Goal: Task Accomplishment & Management: Complete application form

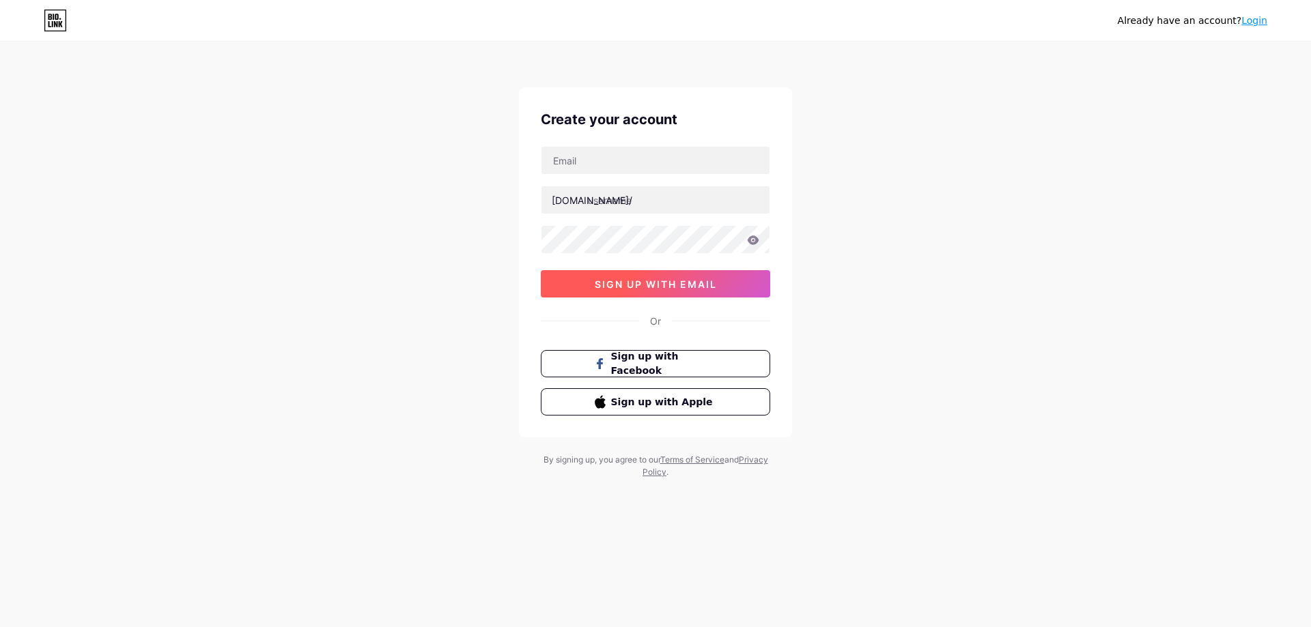
click at [672, 291] on button "sign up with email" at bounding box center [655, 283] width 229 height 27
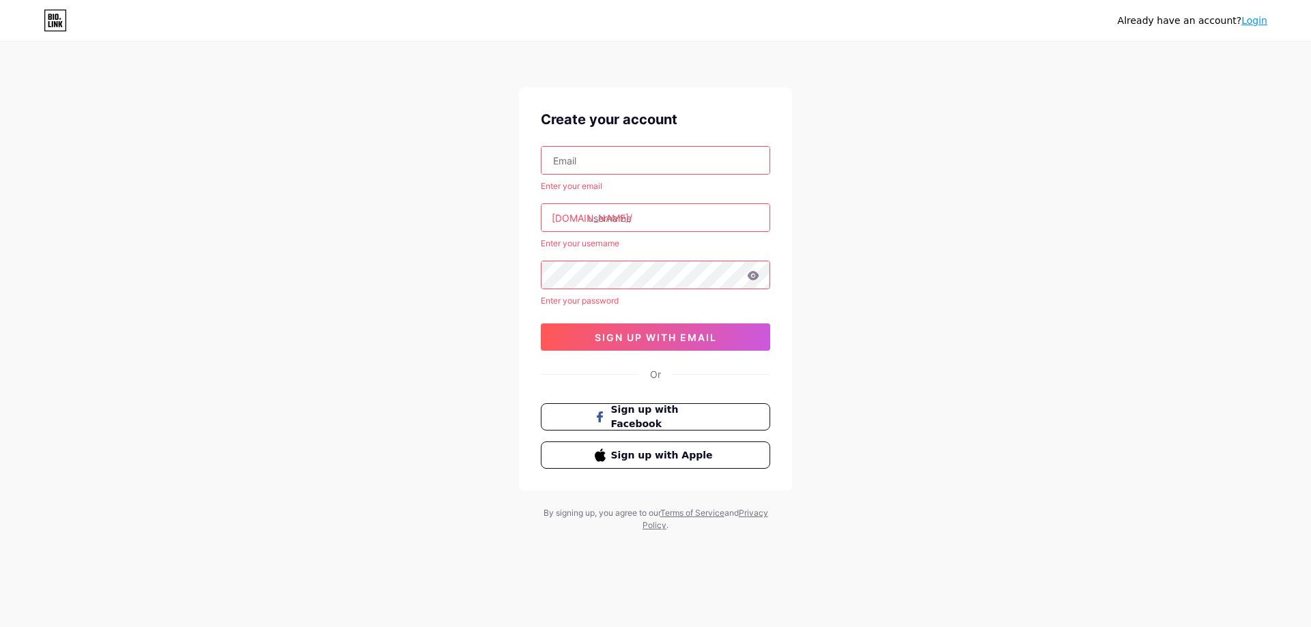
click at [650, 166] on input "text" at bounding box center [655, 160] width 228 height 27
type input "[PERSON_NAME][EMAIL_ADDRESS][DOMAIN_NAME]"
click at [659, 214] on input "text" at bounding box center [655, 217] width 228 height 27
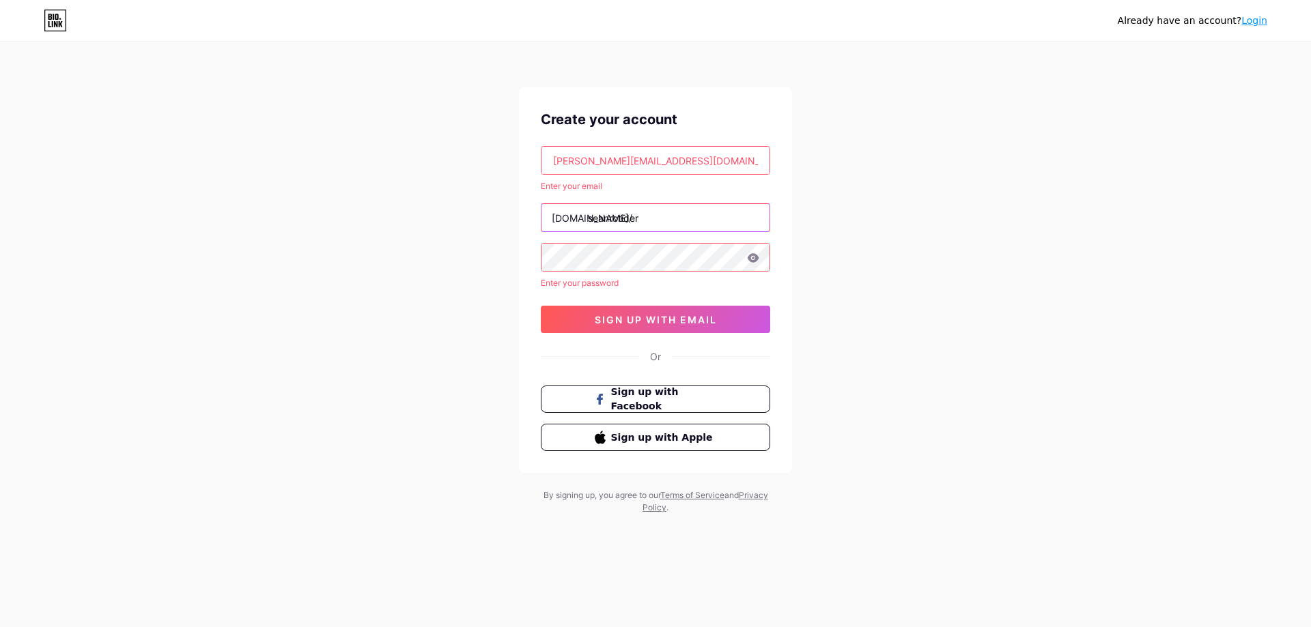
type input "seanrotider"
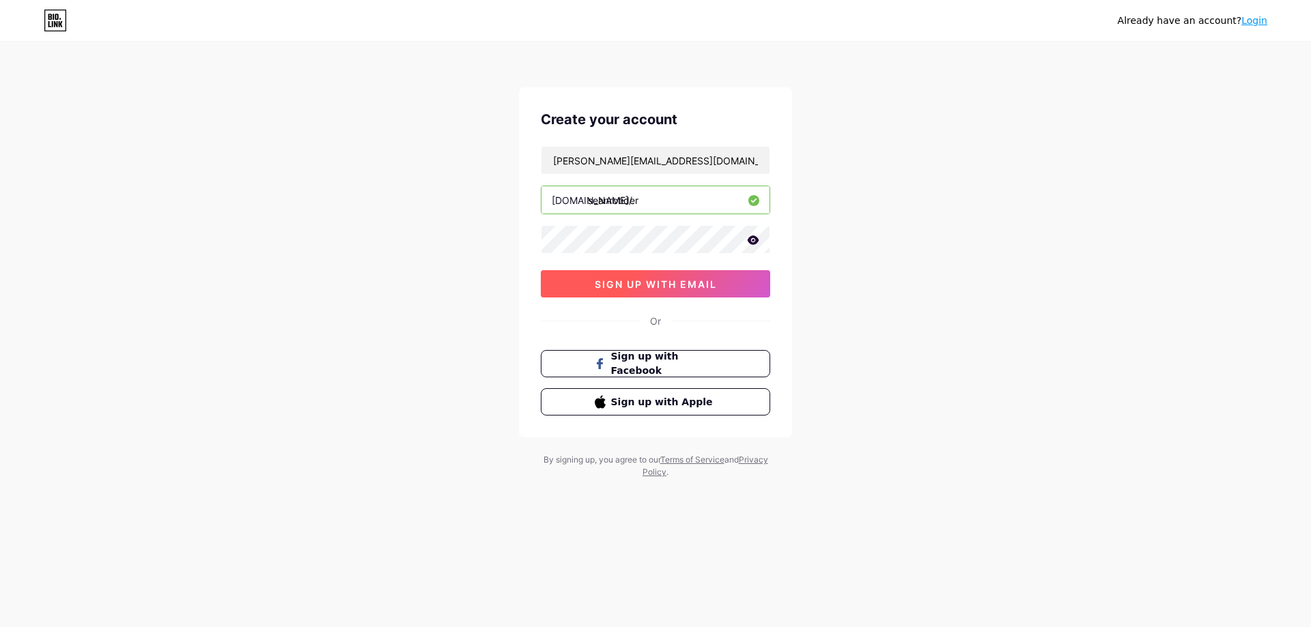
click at [632, 276] on button "sign up with email" at bounding box center [655, 283] width 229 height 27
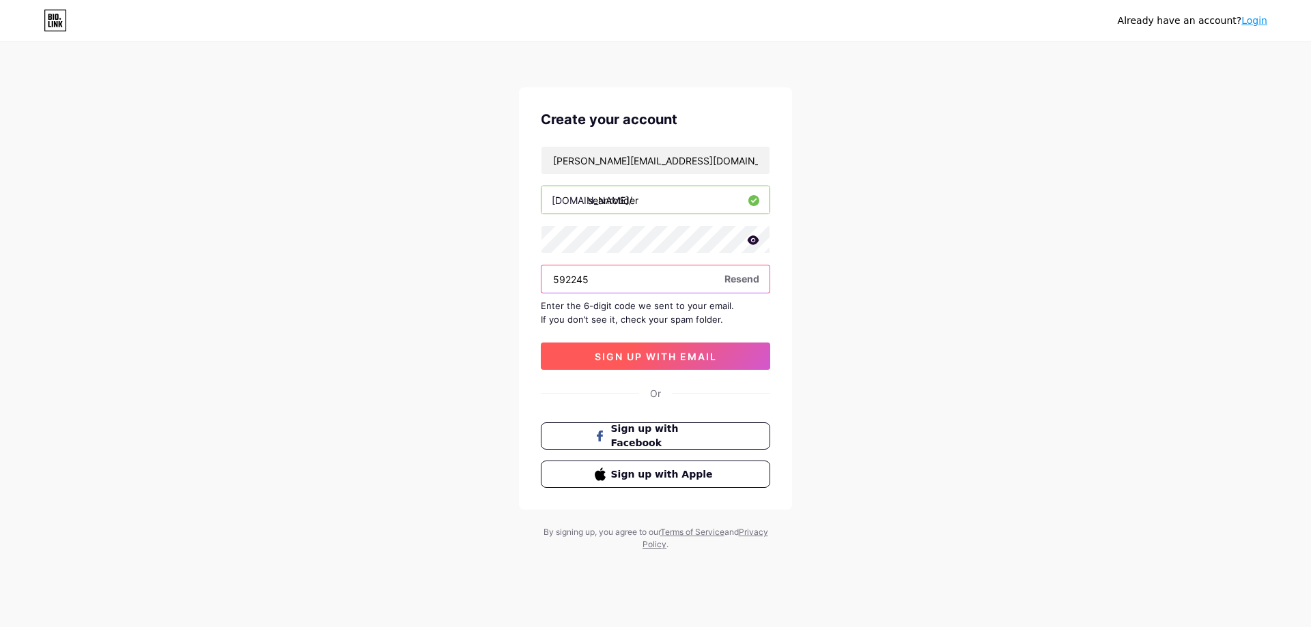
type input "592245"
click at [682, 347] on button "sign up with email" at bounding box center [655, 356] width 229 height 27
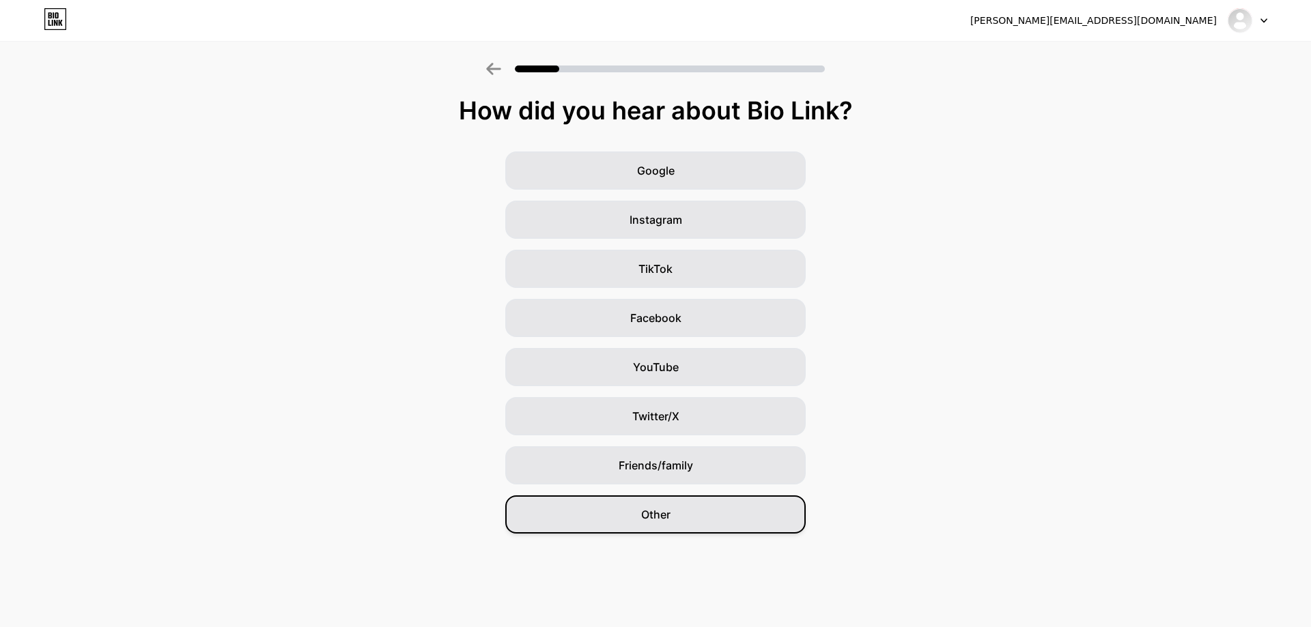
click at [661, 509] on span "Other" at bounding box center [655, 514] width 29 height 16
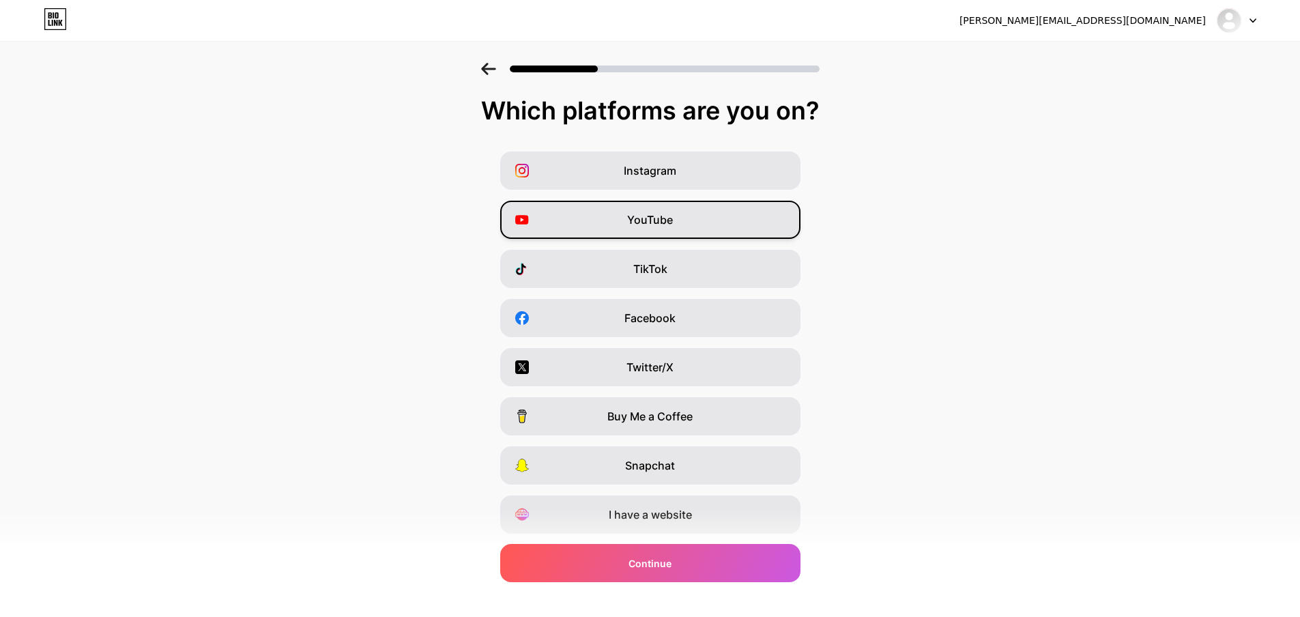
click at [662, 227] on span "YouTube" at bounding box center [650, 220] width 46 height 16
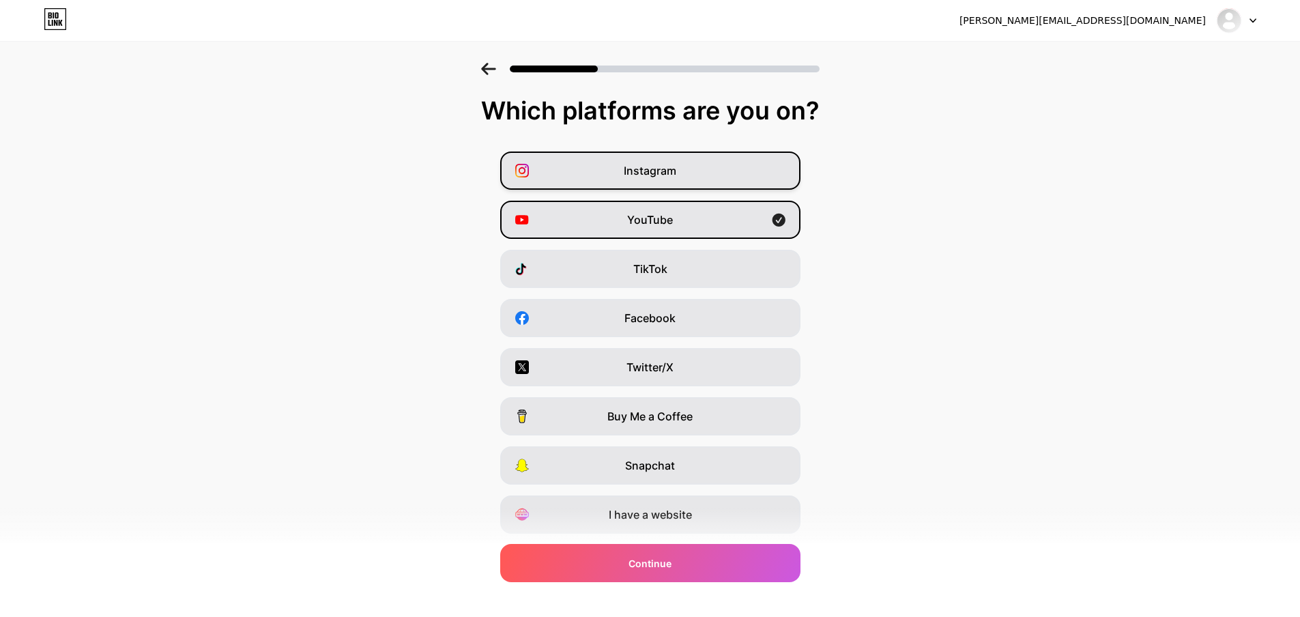
click at [725, 159] on div "Instagram" at bounding box center [650, 171] width 300 height 38
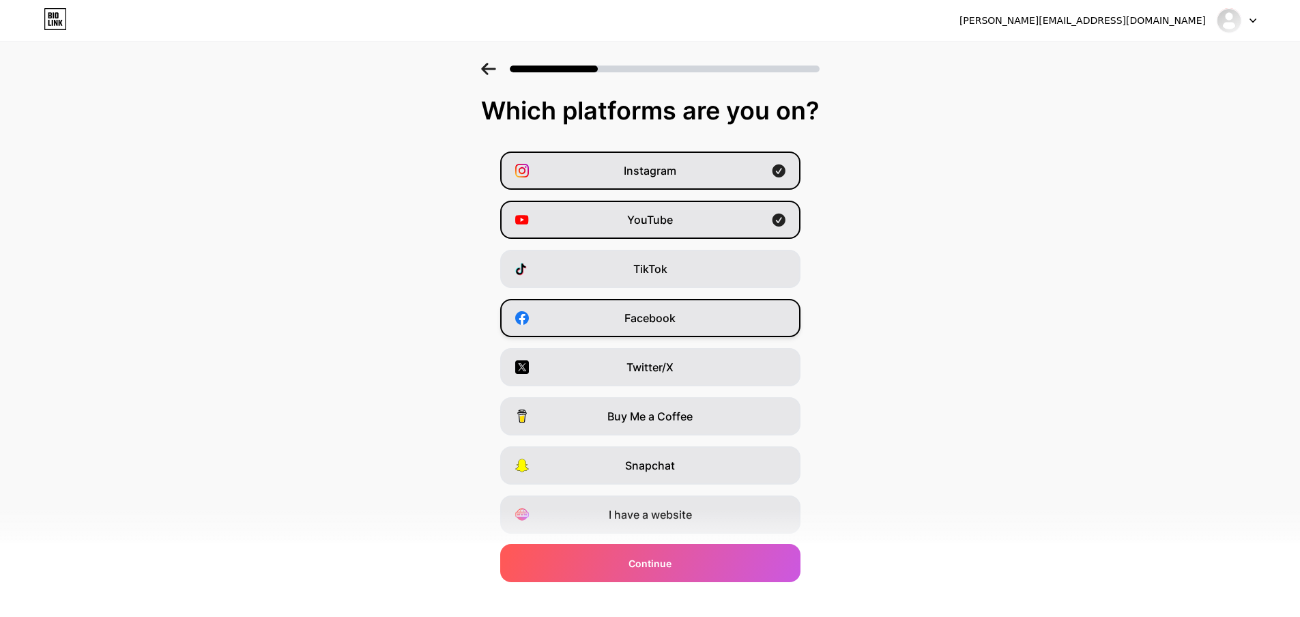
click at [676, 322] on span "Facebook" at bounding box center [650, 318] width 51 height 16
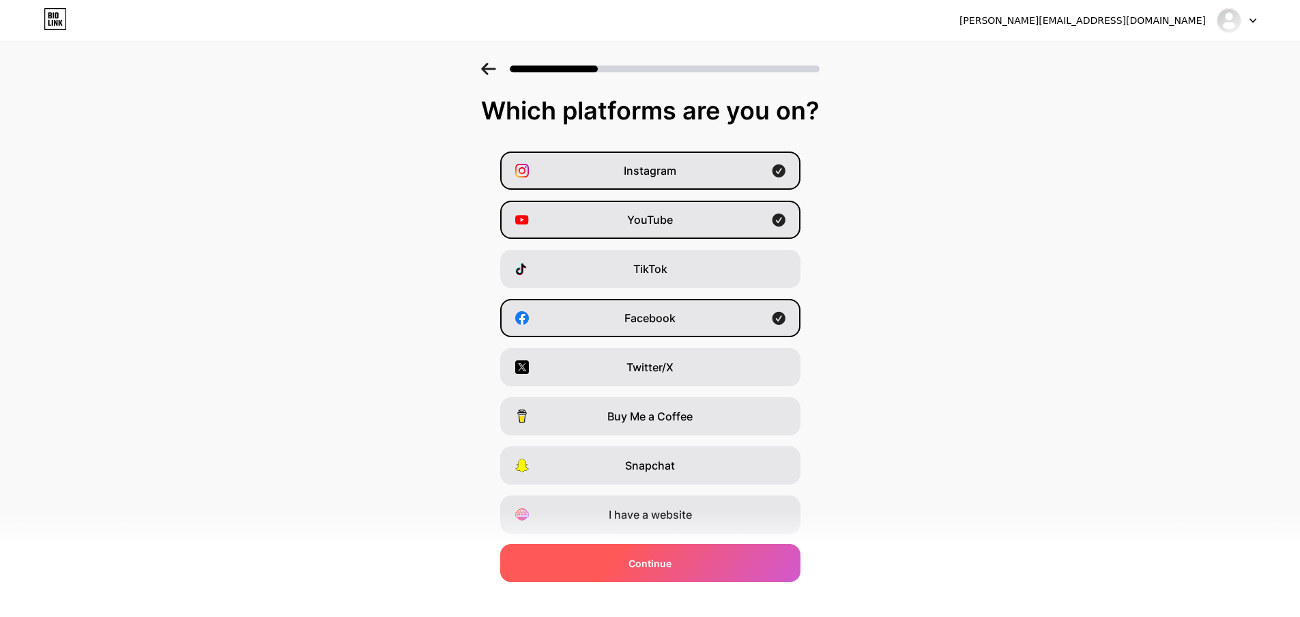
click at [699, 560] on div "Continue" at bounding box center [650, 563] width 300 height 38
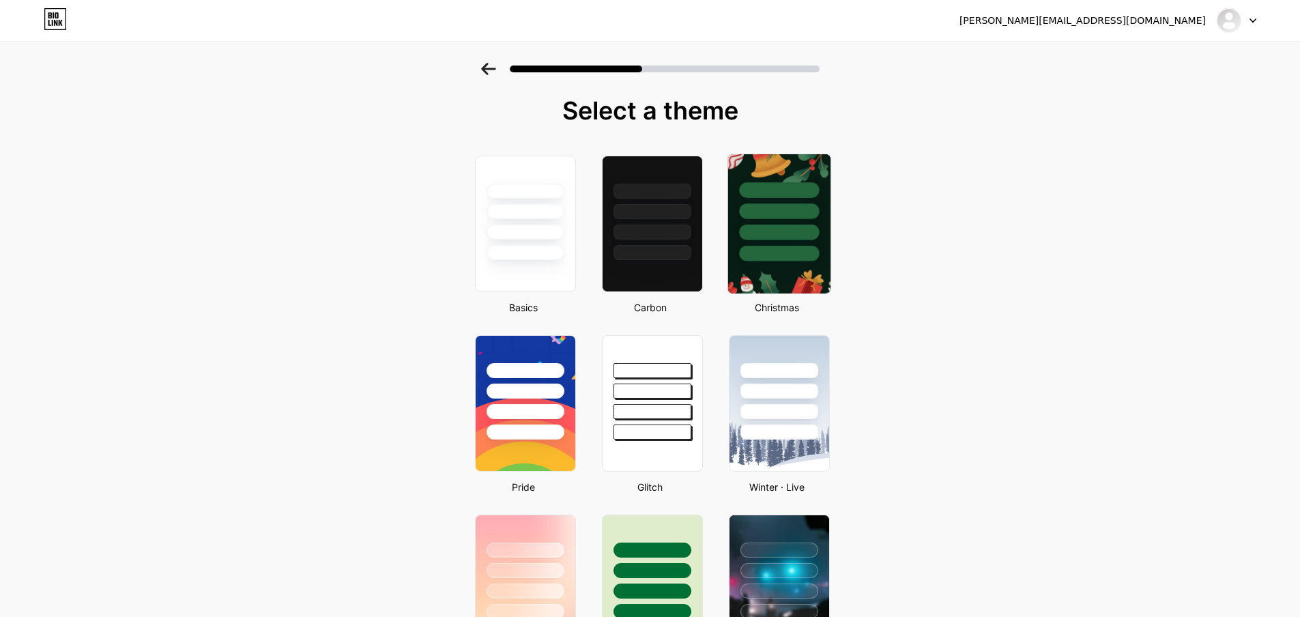
click at [796, 243] on div at bounding box center [779, 207] width 102 height 107
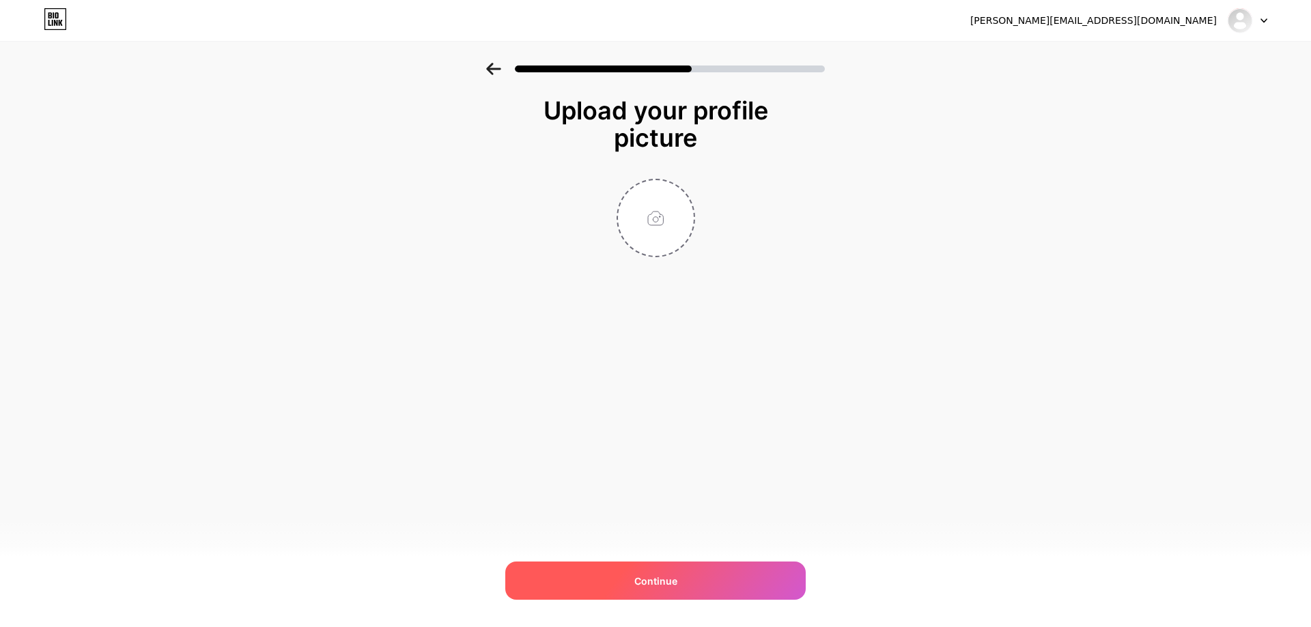
click at [678, 577] on div "Continue" at bounding box center [655, 581] width 300 height 38
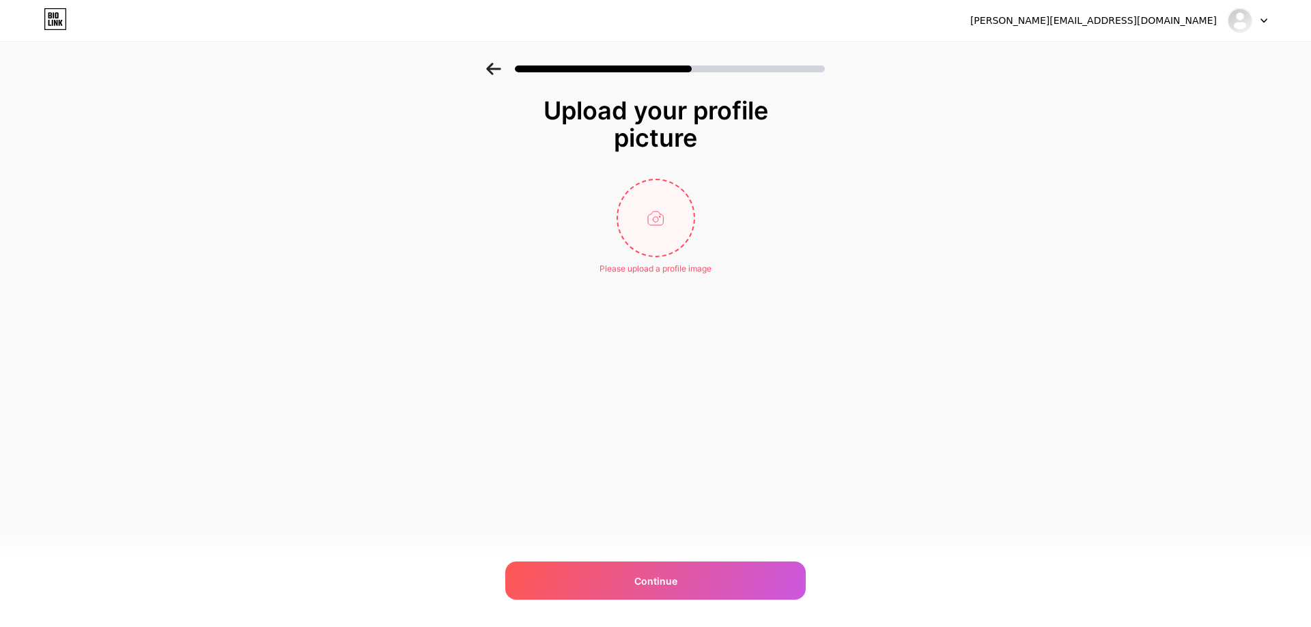
click at [668, 204] on input "file" at bounding box center [656, 218] width 76 height 76
type input "C:\fakepath\527983000_122141611826783575_7699415045010499725_n.jpg"
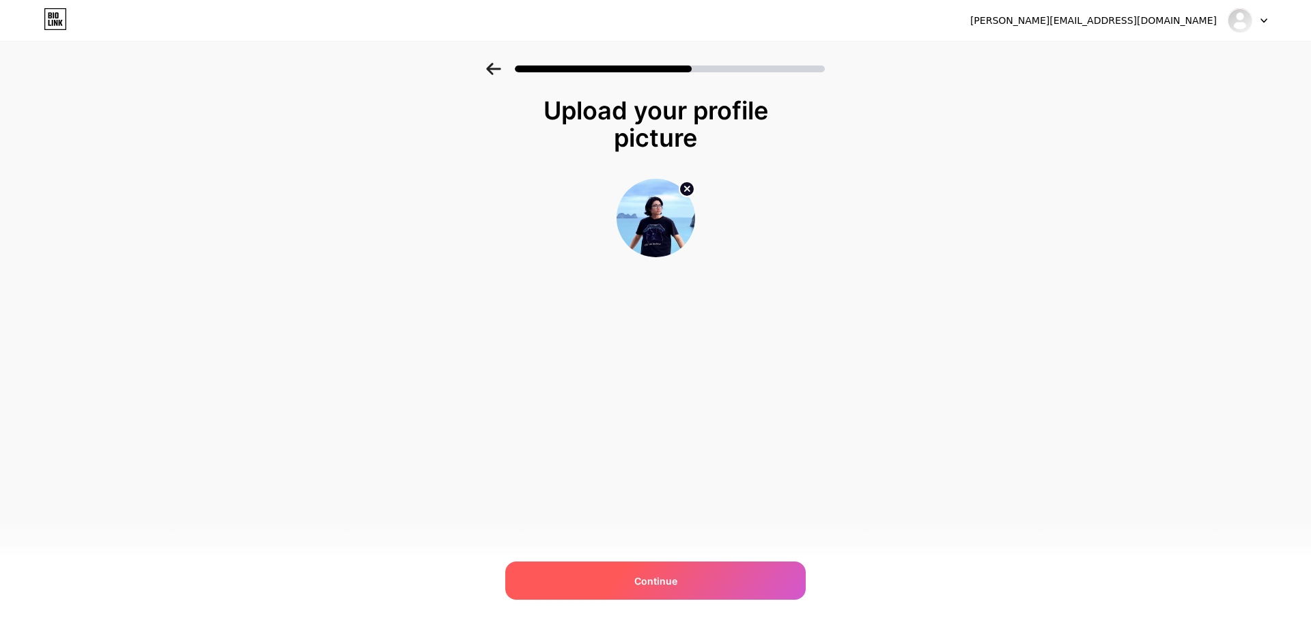
click at [678, 579] on div "Continue" at bounding box center [655, 581] width 300 height 38
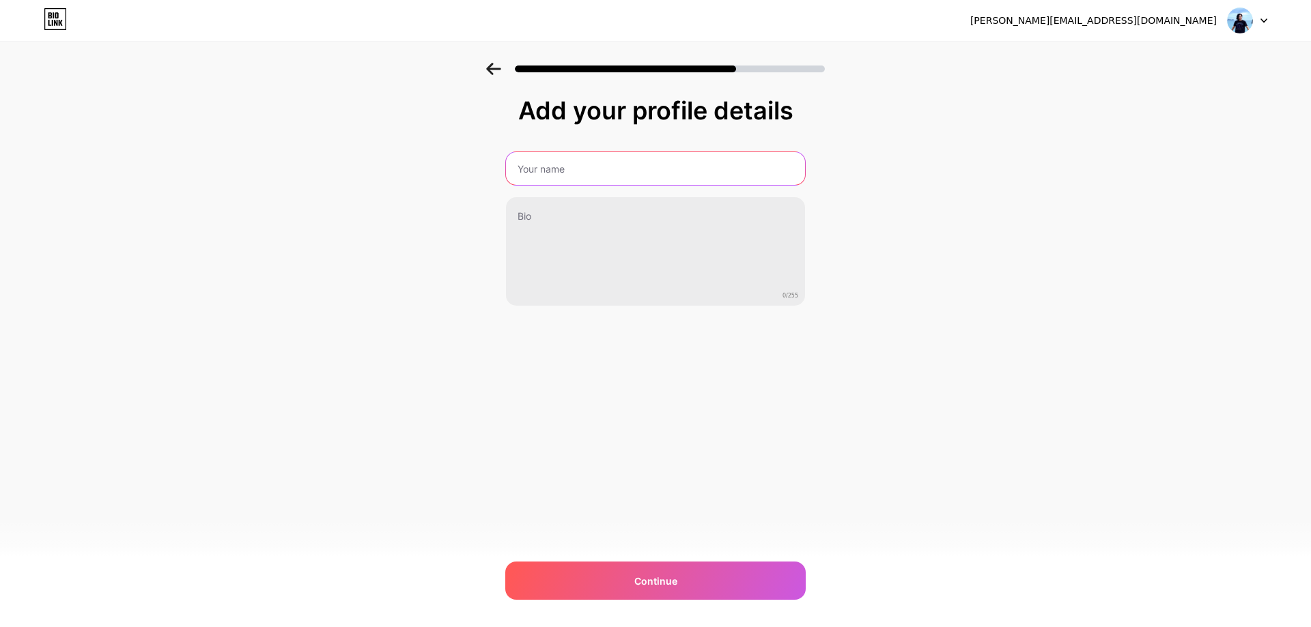
click at [627, 165] on input "text" at bounding box center [655, 168] width 299 height 33
type input "[PERSON_NAME]"
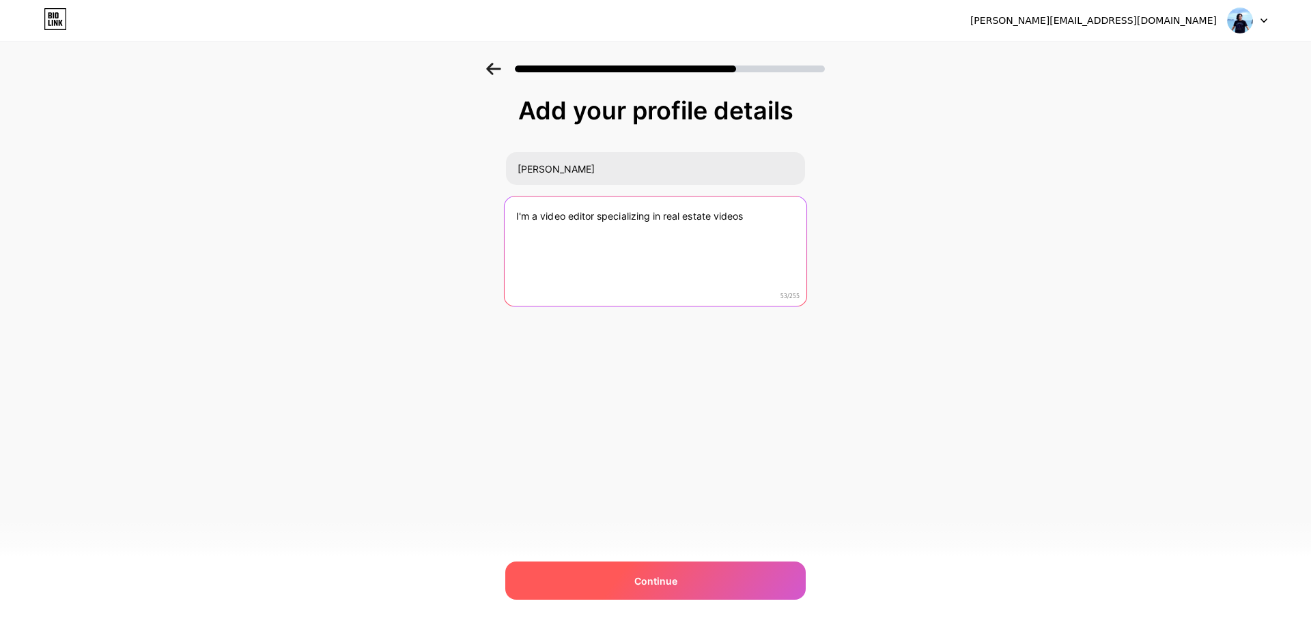
type textarea "I'm a video editor specializing in real estate videos"
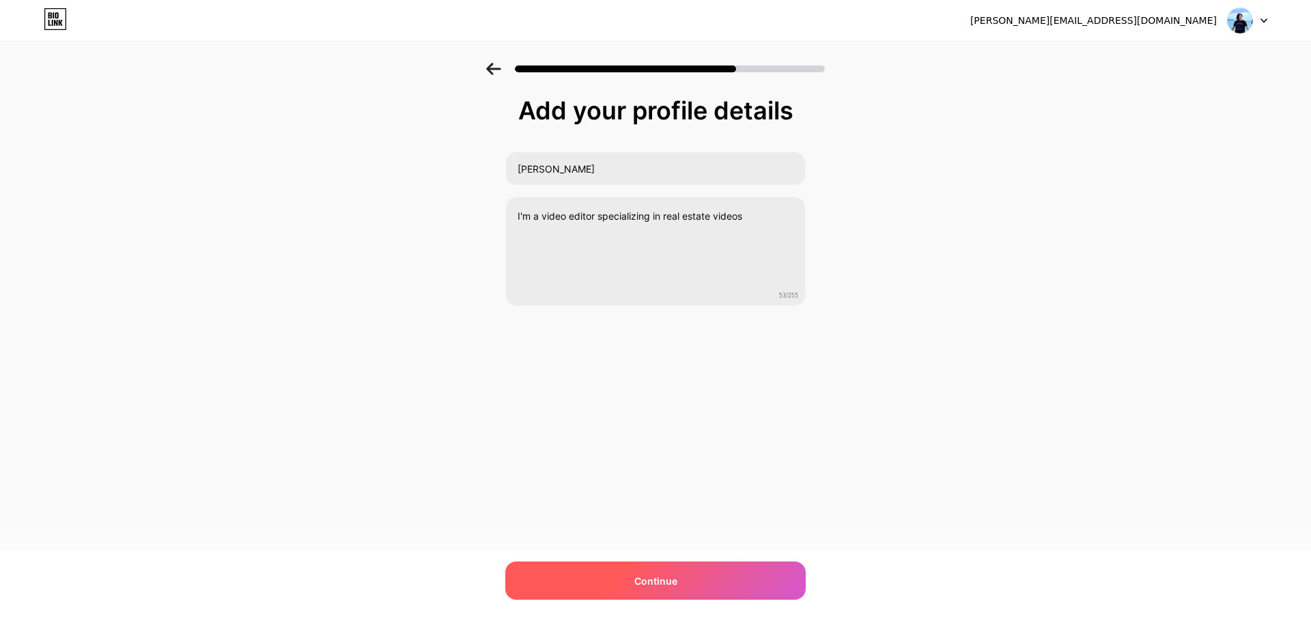
click at [658, 574] on span "Continue" at bounding box center [655, 581] width 43 height 14
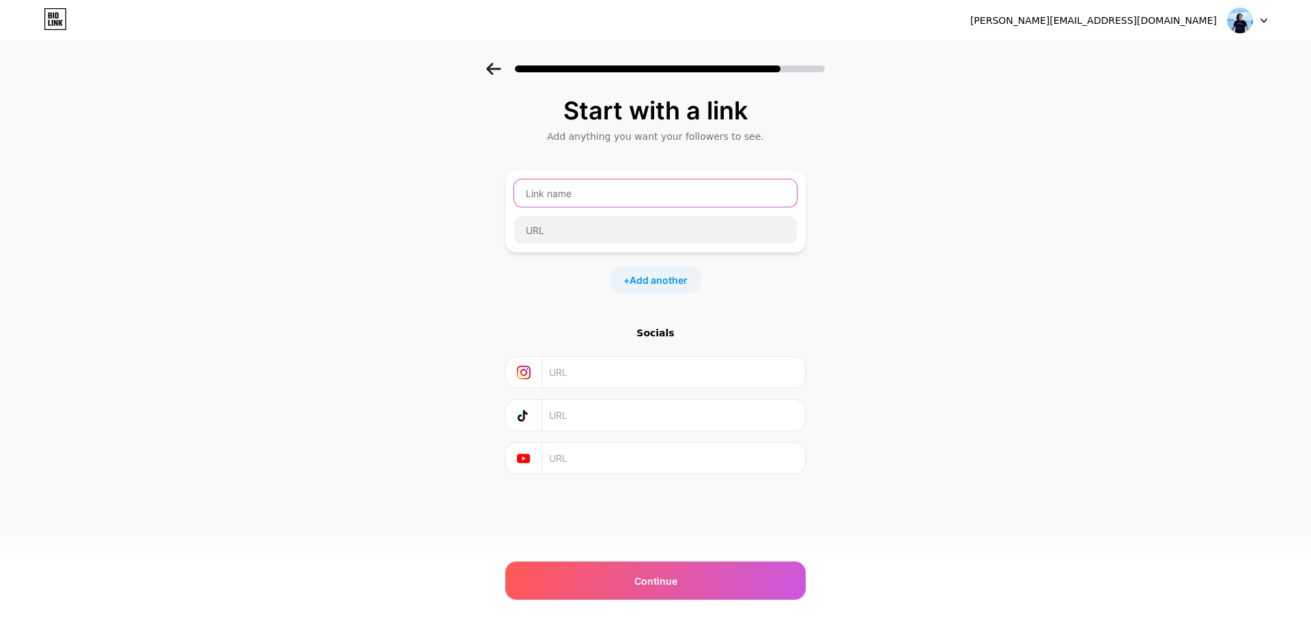
click at [681, 199] on input "text" at bounding box center [655, 193] width 283 height 27
click at [634, 371] on input "text" at bounding box center [673, 372] width 248 height 31
click at [656, 197] on input "text" at bounding box center [655, 193] width 283 height 27
click at [666, 371] on input "text" at bounding box center [673, 372] width 248 height 31
click at [606, 366] on input "text" at bounding box center [673, 372] width 248 height 31
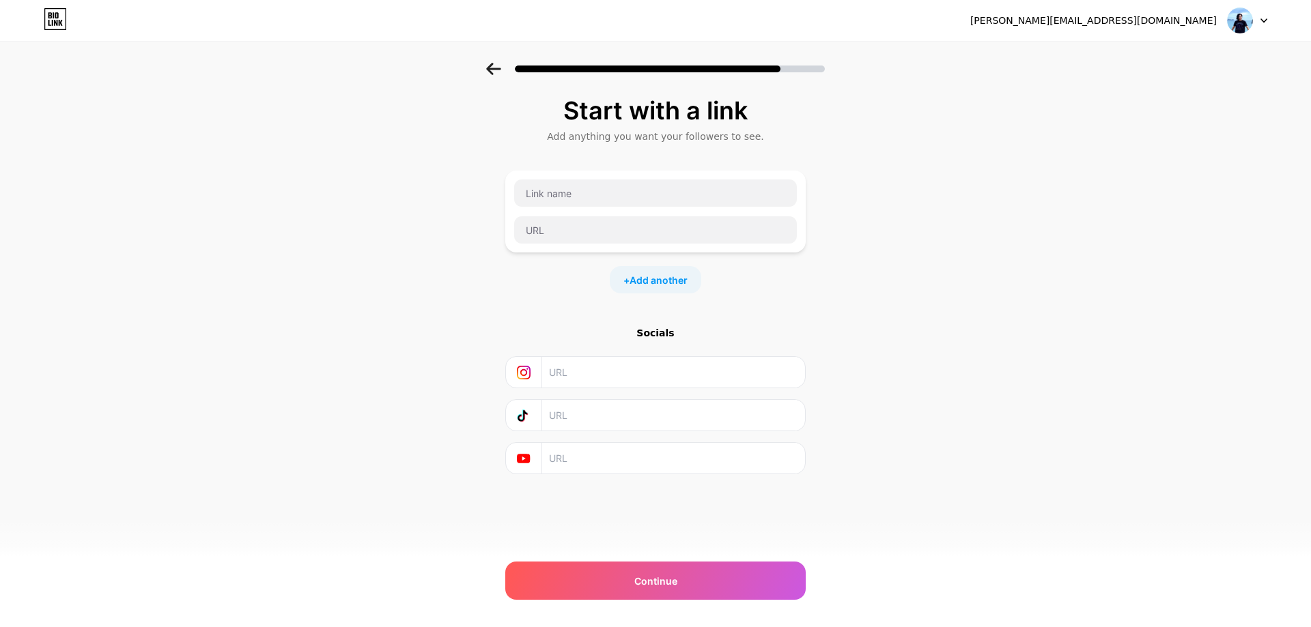
paste input "[URL][DOMAIN_NAME][PERSON_NAME][DOMAIN_NAME]"
type input "[URL][DOMAIN_NAME][PERSON_NAME][DOMAIN_NAME]"
click at [582, 461] on input "text" at bounding box center [673, 458] width 248 height 31
paste input "[URL][DOMAIN_NAME]"
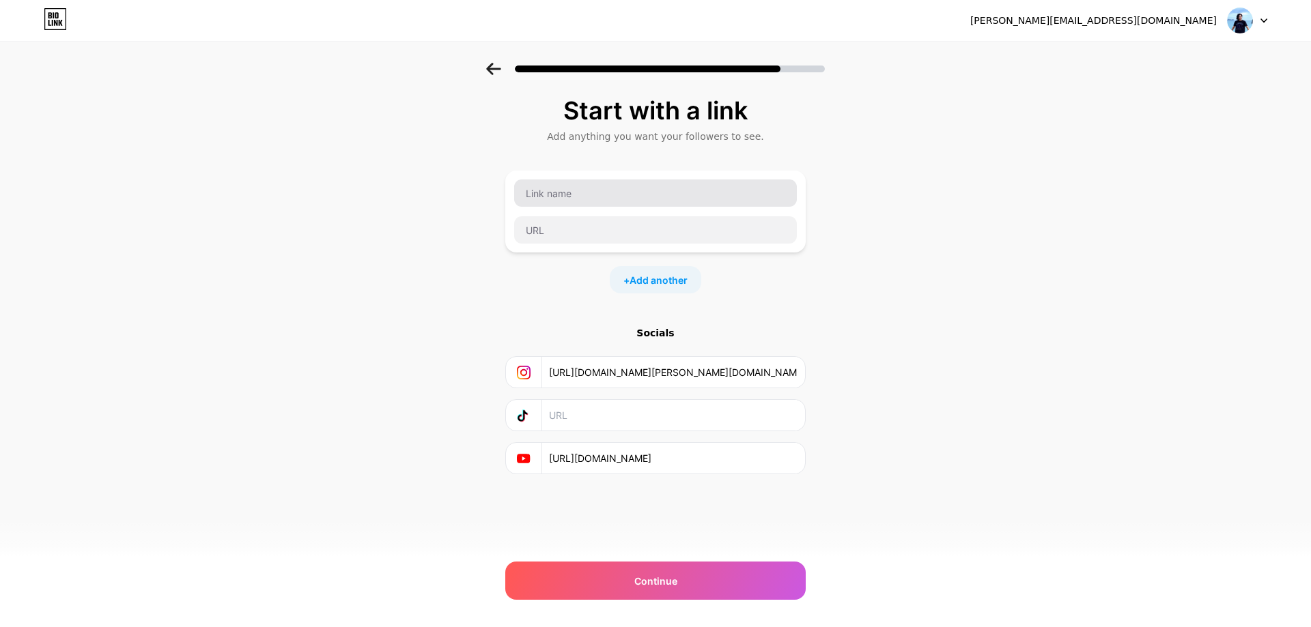
type input "[URL][DOMAIN_NAME]"
click at [584, 199] on input "text" at bounding box center [655, 193] width 283 height 27
type input "Y"
click at [648, 280] on span "Add another" at bounding box center [658, 280] width 58 height 14
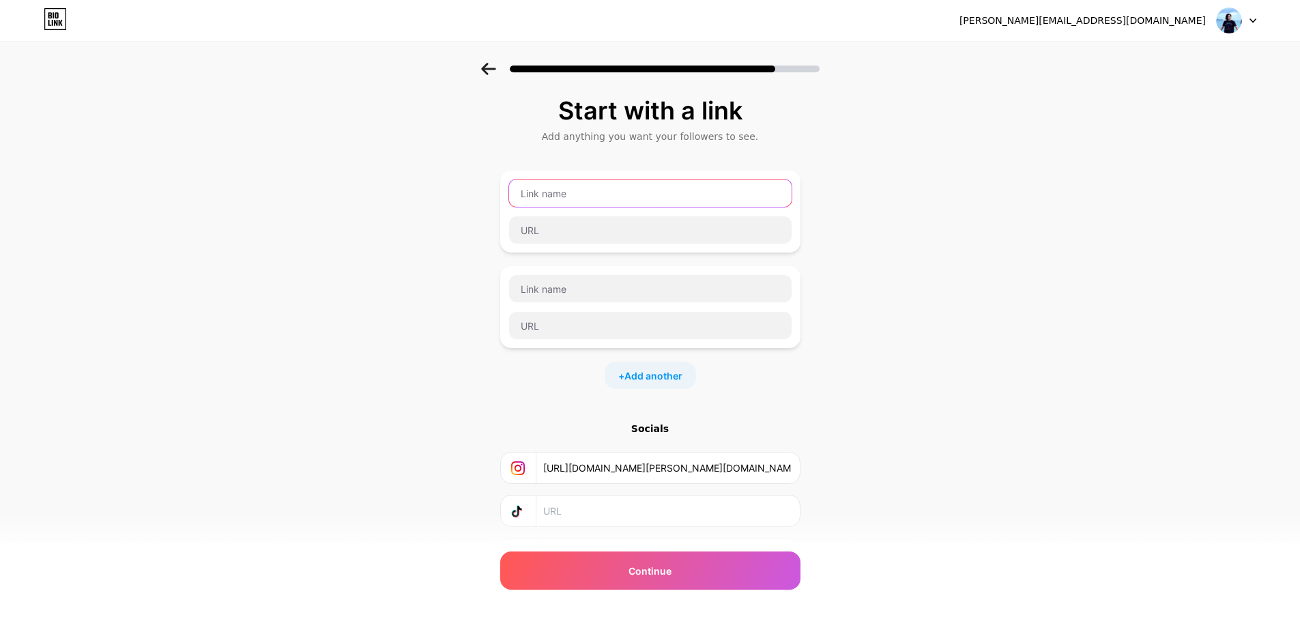
click at [629, 186] on input "text" at bounding box center [650, 193] width 283 height 27
type input "f"
type input "Facebook"
click at [584, 231] on input "text" at bounding box center [650, 229] width 283 height 27
paste input "[URL][DOMAIN_NAME][PERSON_NAME][DOMAIN_NAME]"
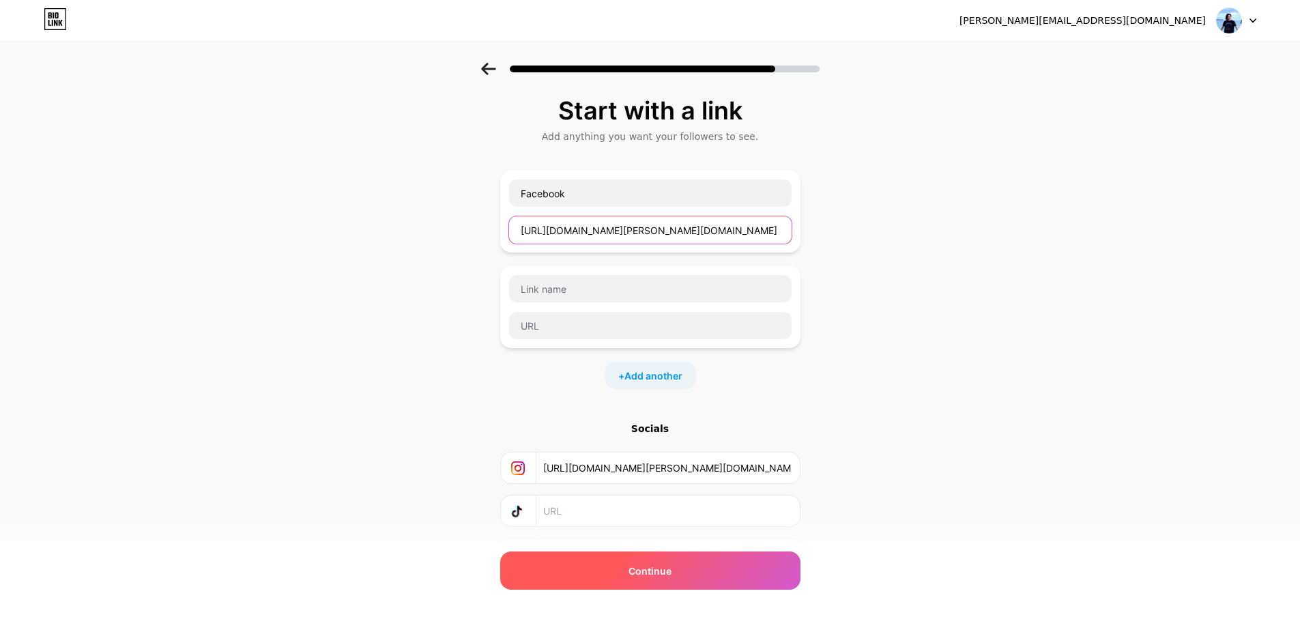
type input "[URL][DOMAIN_NAME][PERSON_NAME][DOMAIN_NAME]"
click at [643, 568] on span "Continue" at bounding box center [650, 571] width 43 height 14
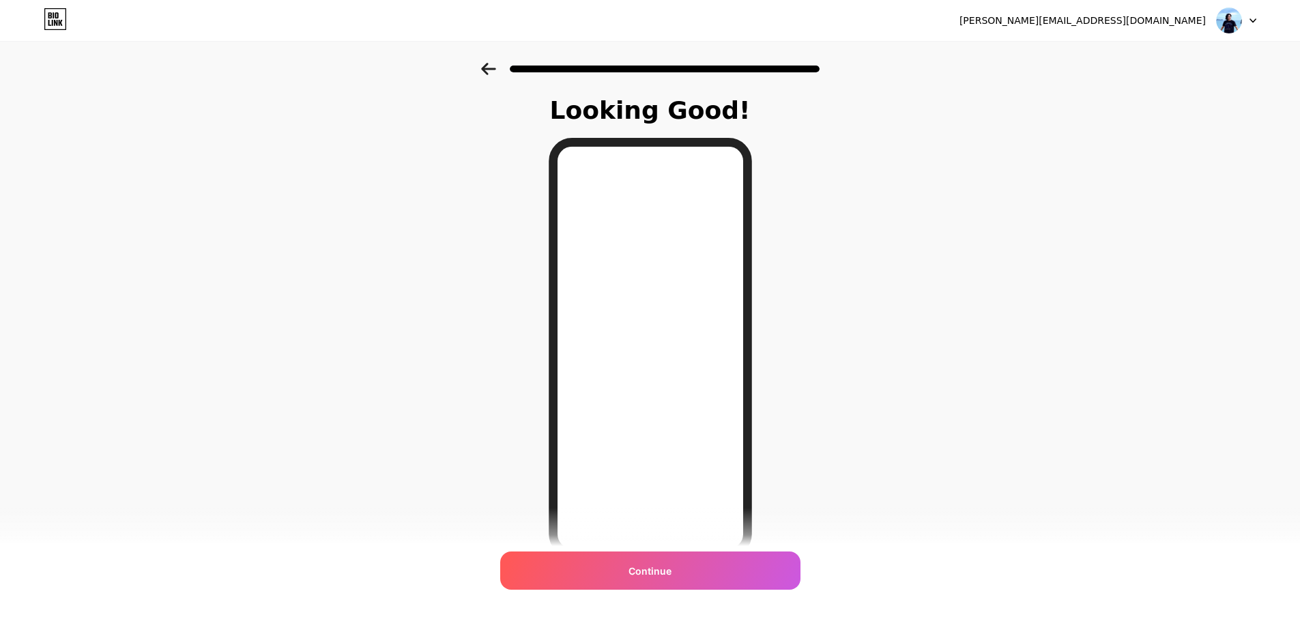
click at [660, 572] on span "Continue" at bounding box center [650, 571] width 43 height 14
